Goal: Task Accomplishment & Management: Manage account settings

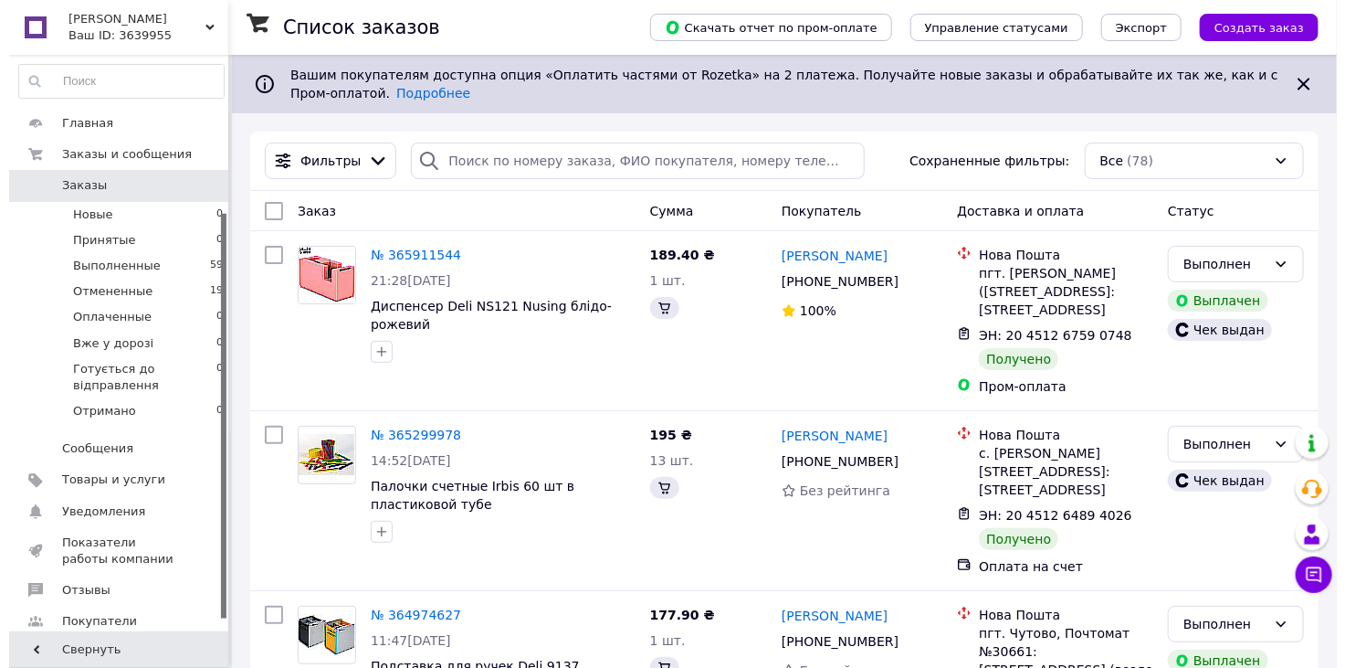
scroll to position [224, 0]
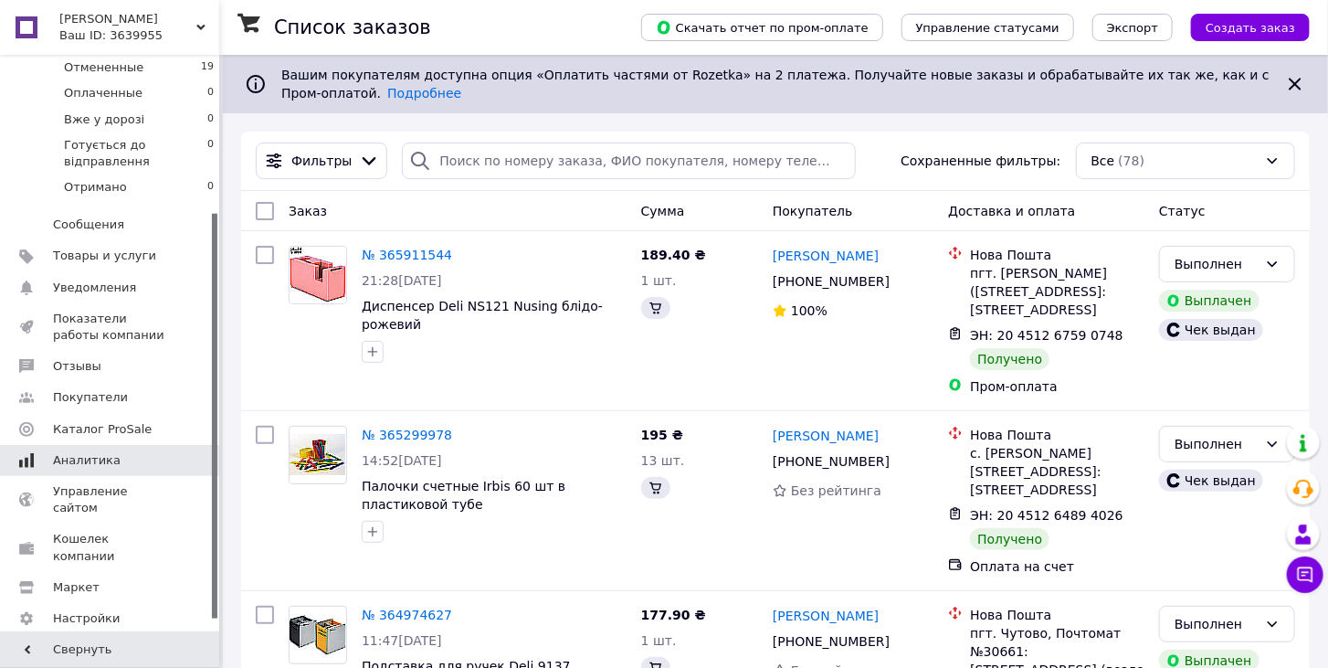
click at [70, 459] on span "Аналитика" at bounding box center [87, 460] width 68 height 16
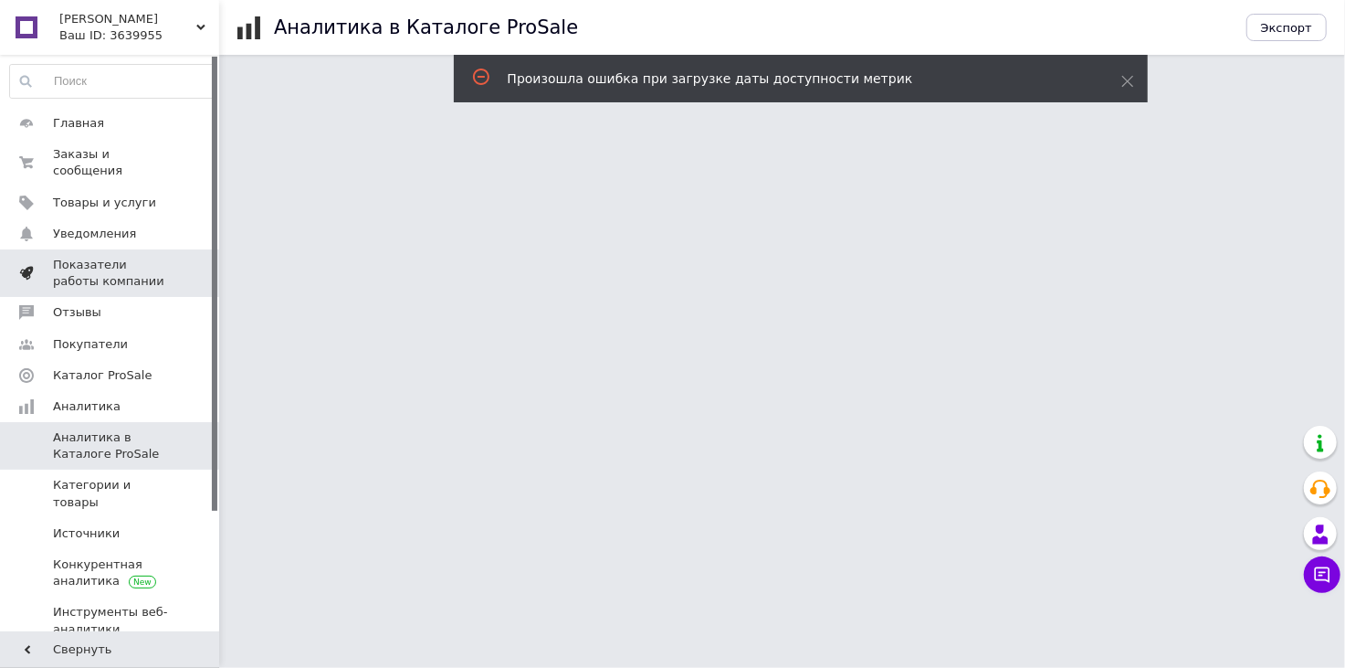
click at [97, 257] on span "Показатели работы компании" at bounding box center [111, 273] width 116 height 33
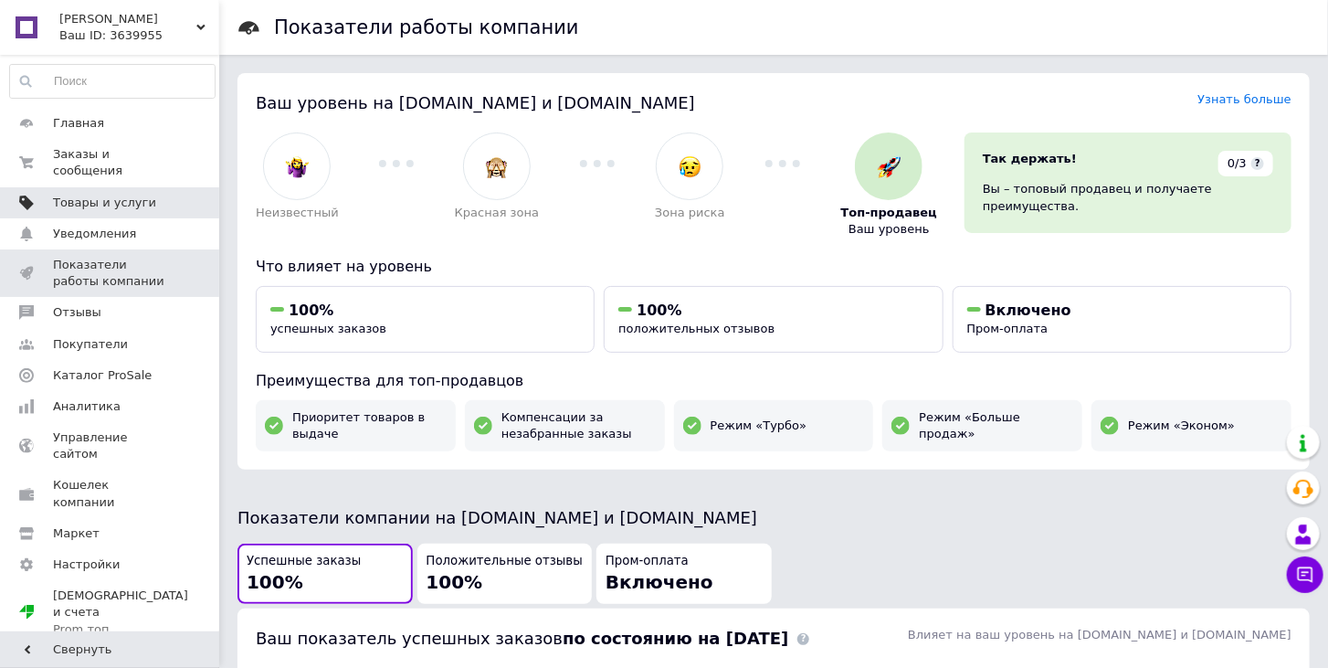
click at [84, 195] on span "Товары и услуги" at bounding box center [104, 203] width 103 height 16
